Goal: Transaction & Acquisition: Purchase product/service

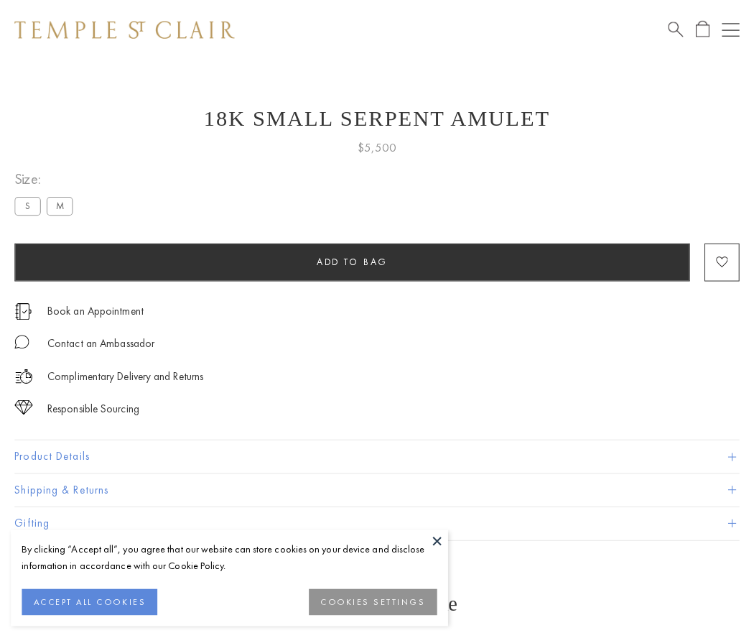
scroll to position [23, 0]
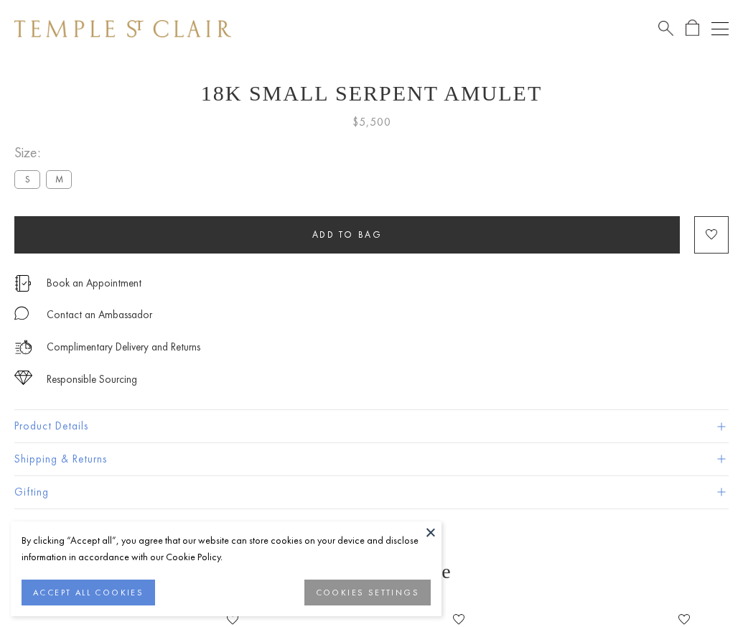
click at [347, 234] on span "Add to bag" at bounding box center [347, 234] width 70 height 12
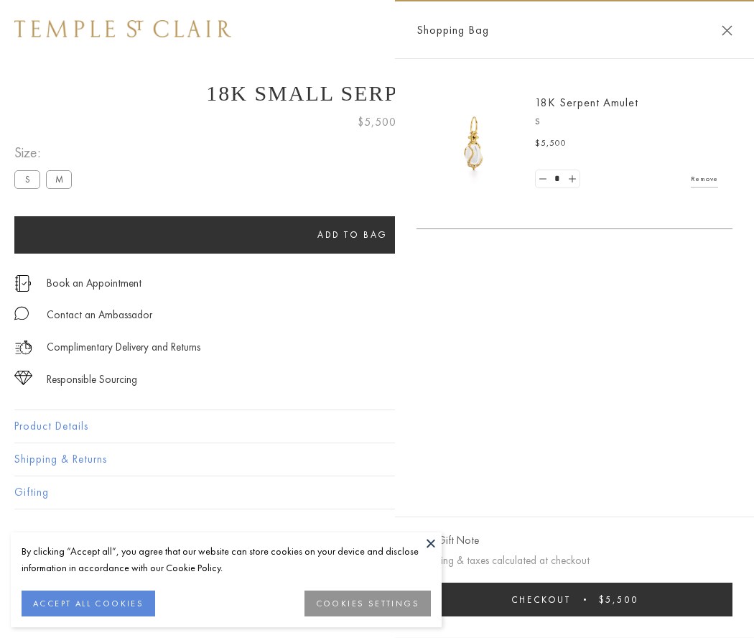
click at [575, 599] on button "Checkout $5,500" at bounding box center [575, 599] width 316 height 34
